Goal: Task Accomplishment & Management: Use online tool/utility

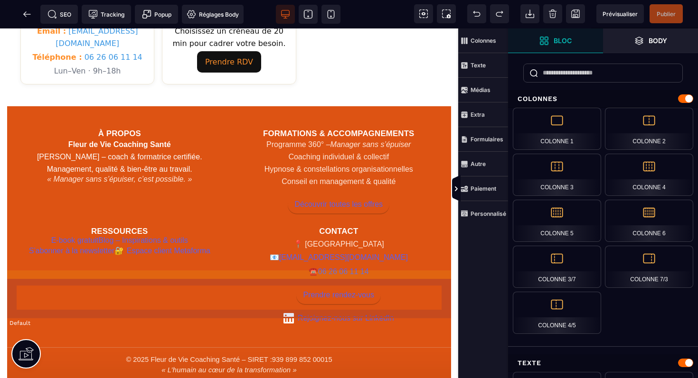
scroll to position [636, 0]
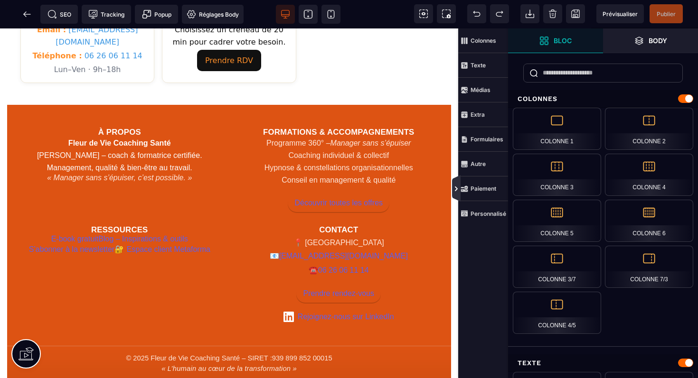
click at [456, 187] on icon at bounding box center [456, 189] width 3 height 5
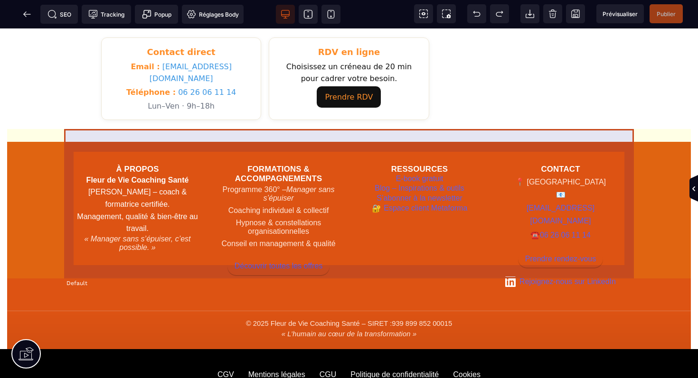
scroll to position [519, 0]
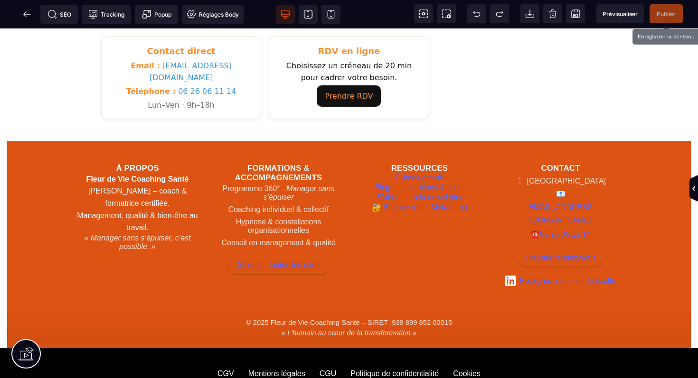
click at [668, 13] on span "Publier" at bounding box center [665, 13] width 19 height 7
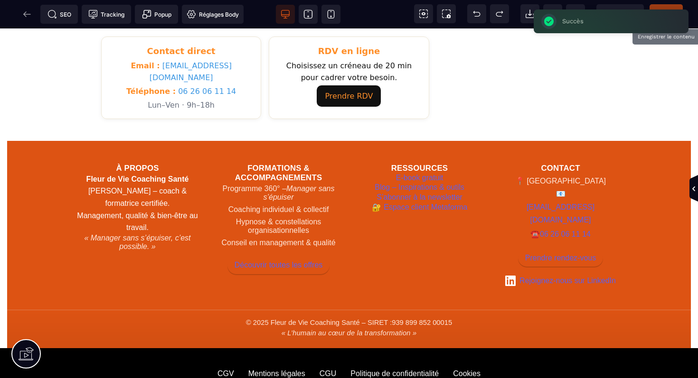
click at [31, 11] on div "SEO Tracking Popup Réglages Body" at bounding box center [124, 14] width 245 height 19
click at [28, 15] on icon at bounding box center [26, 13] width 9 height 9
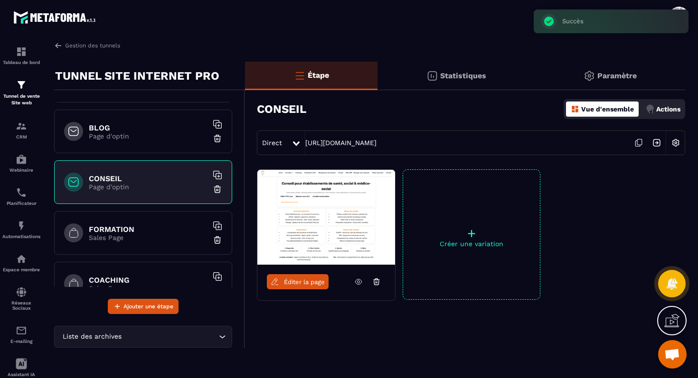
scroll to position [102, 0]
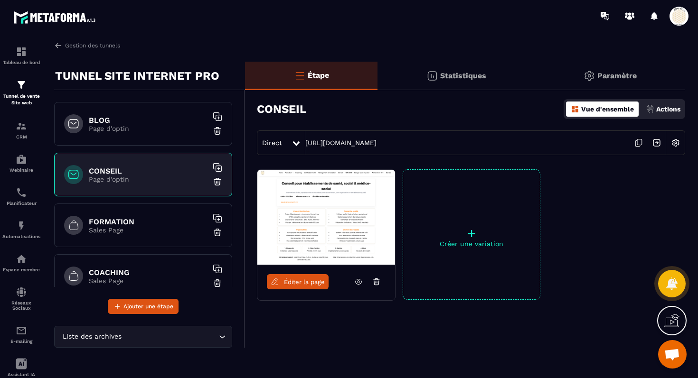
click at [141, 222] on h6 "FORMATION" at bounding box center [148, 221] width 119 height 9
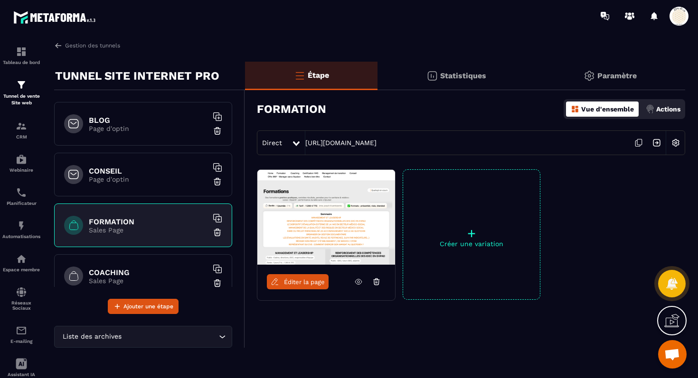
click at [307, 281] on span "Éditer la page" at bounding box center [304, 282] width 41 height 7
